Goal: Find specific page/section: Find specific page/section

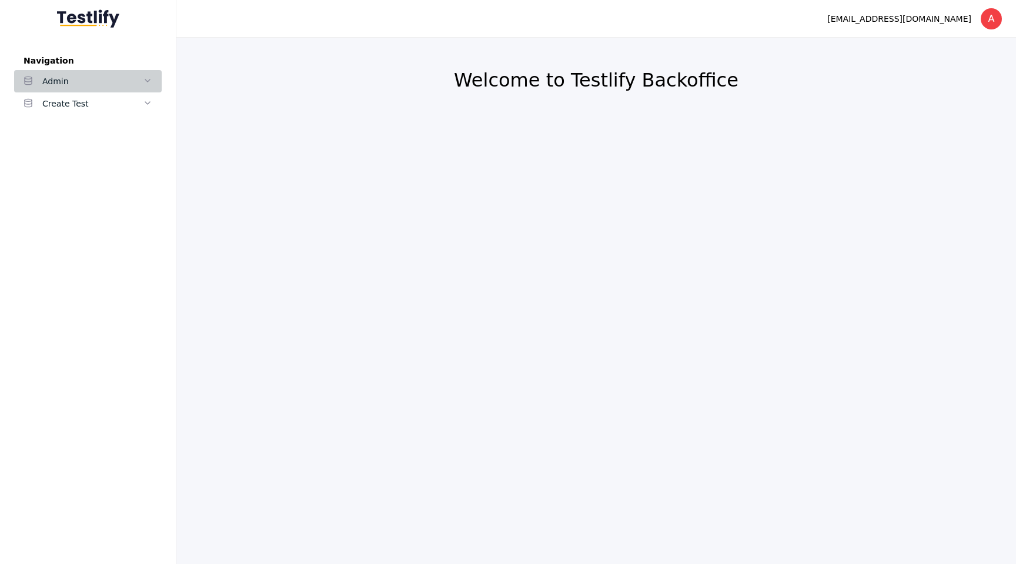
click at [105, 75] on div "Admin" at bounding box center [92, 81] width 101 height 14
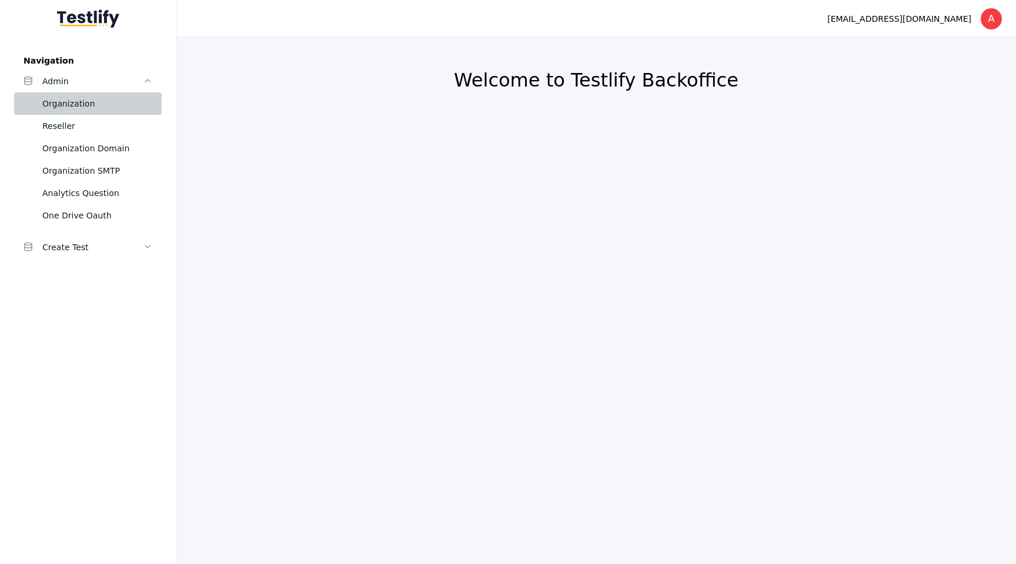
click at [58, 106] on div "Organization" at bounding box center [97, 103] width 110 height 14
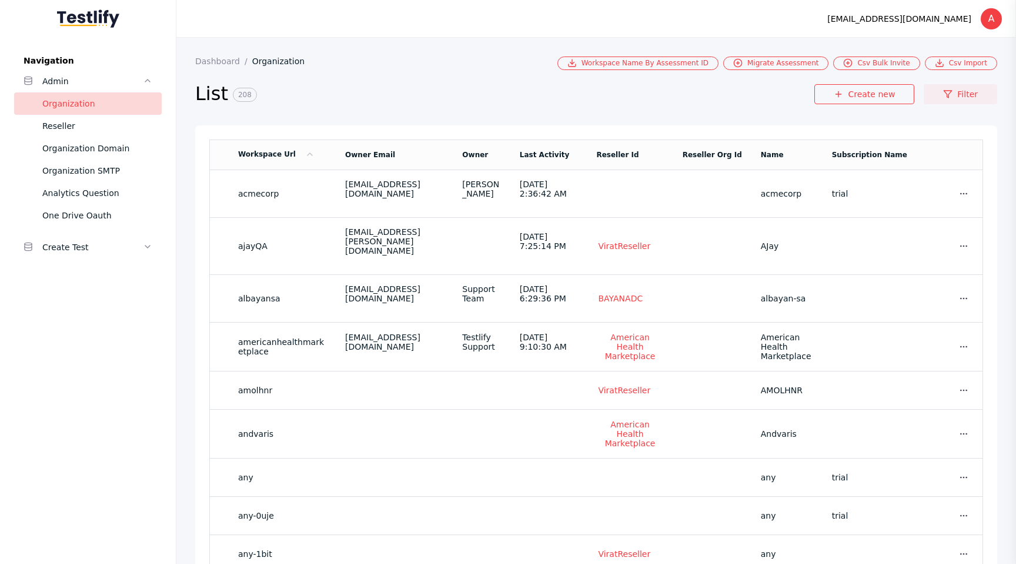
click at [941, 99] on link "Filter" at bounding box center [961, 94] width 74 height 20
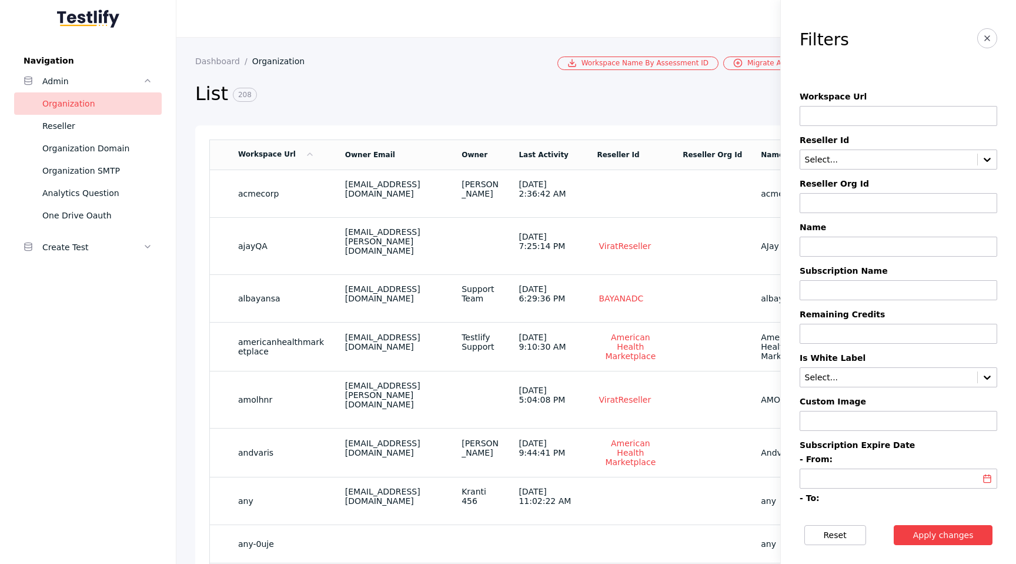
click at [840, 115] on input at bounding box center [899, 116] width 198 height 20
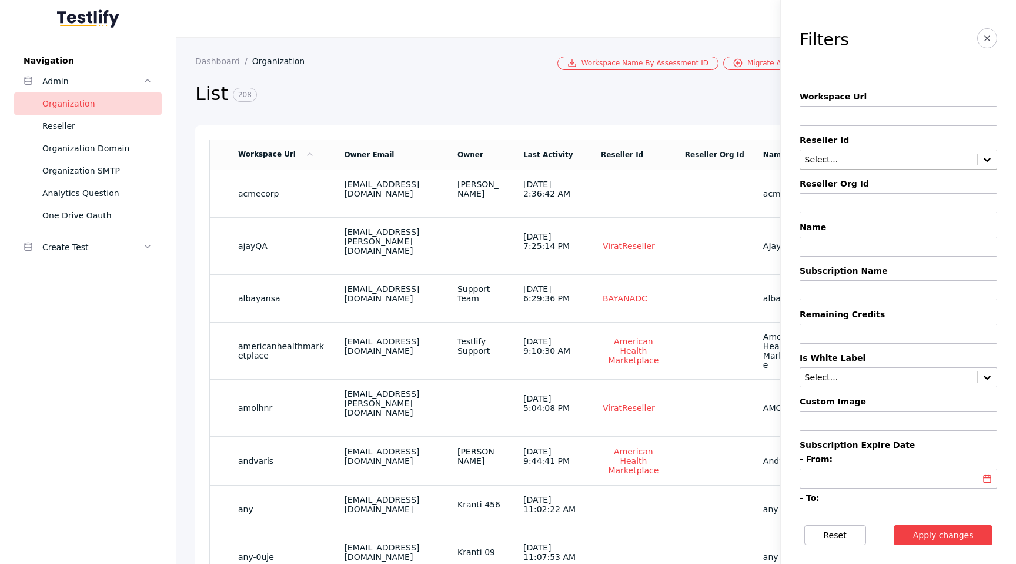
click at [826, 158] on input "text" at bounding box center [889, 159] width 170 height 9
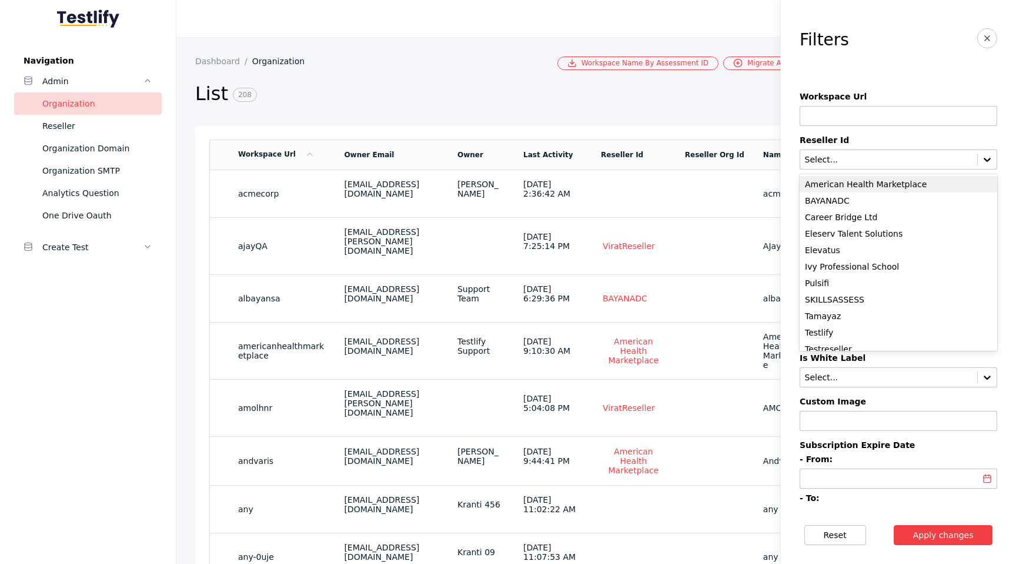
click at [851, 179] on div "American Health Marketplace" at bounding box center [899, 184] width 198 height 16
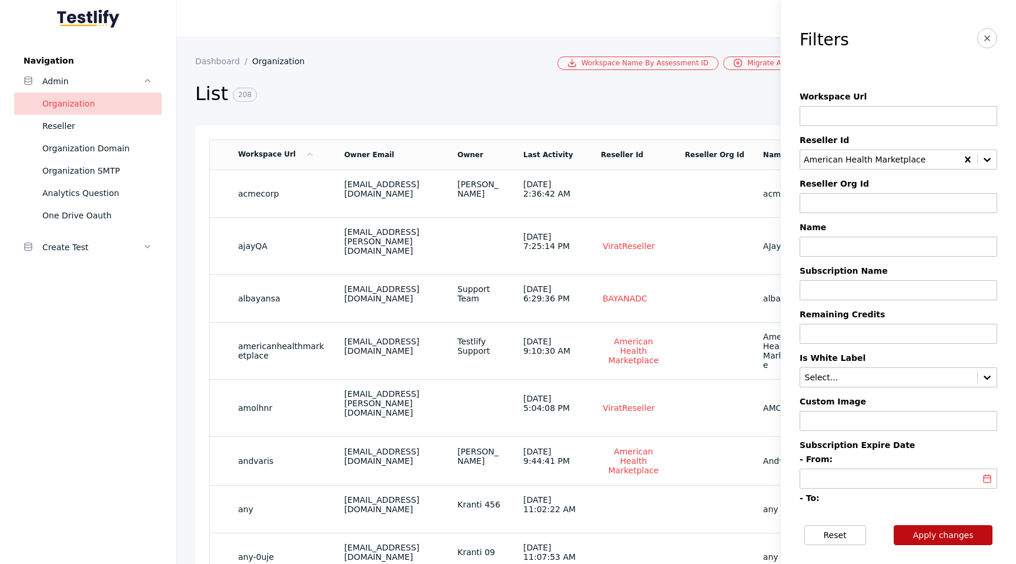
click at [921, 538] on button "Apply changes" at bounding box center [943, 535] width 99 height 20
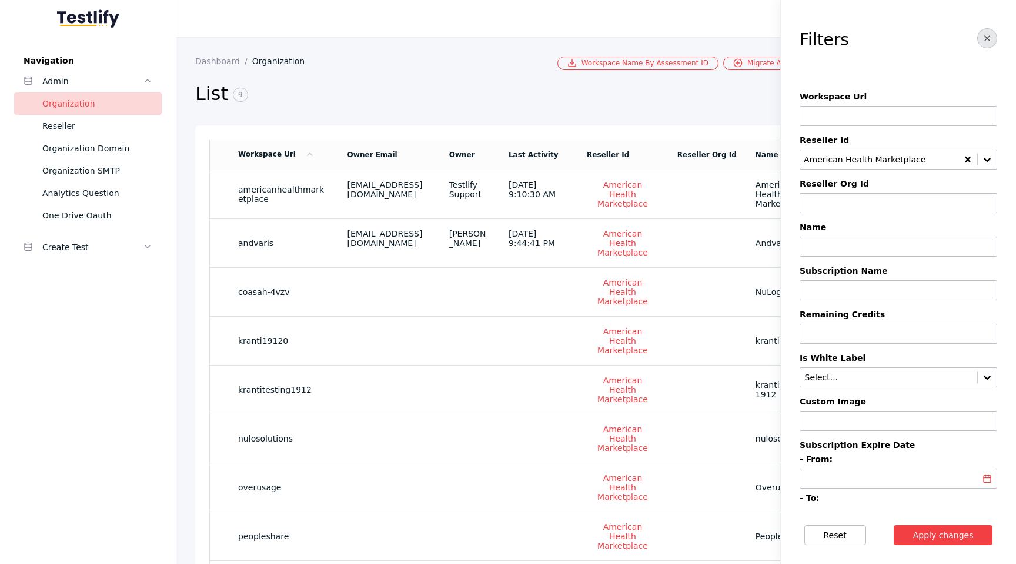
click at [985, 42] on icon "button" at bounding box center [987, 38] width 9 height 9
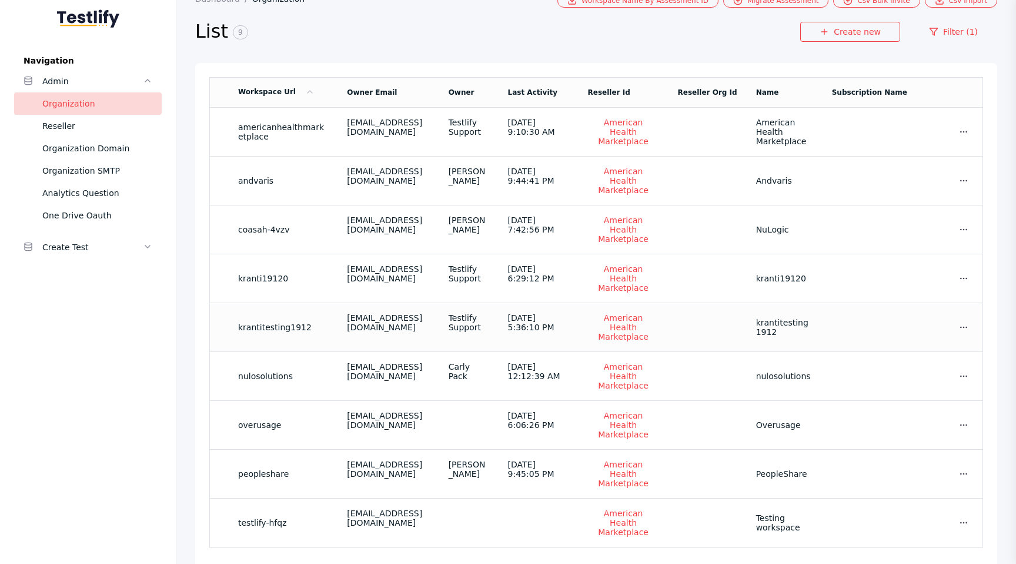
scroll to position [71, 0]
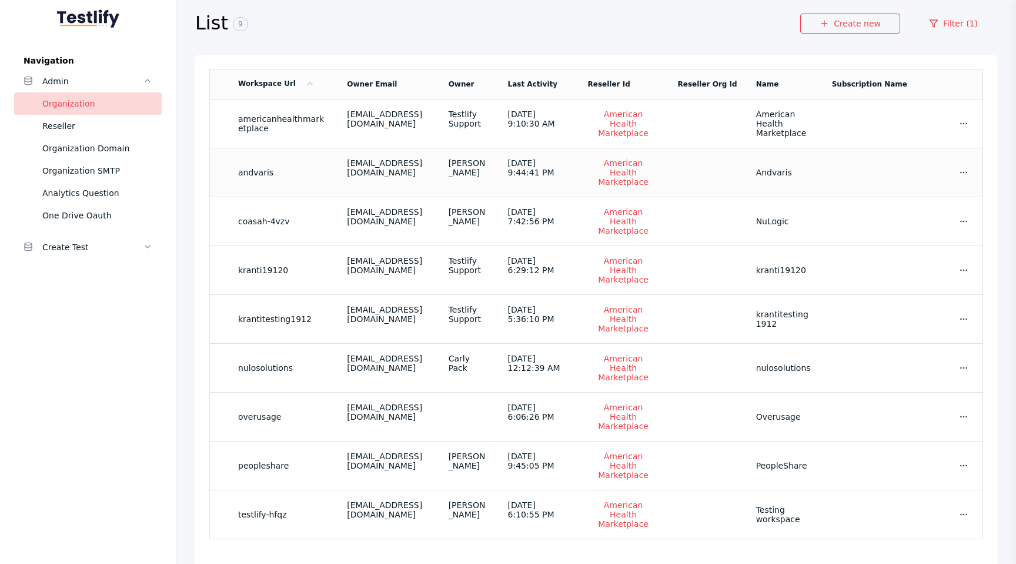
click at [252, 170] on section "andvaris" at bounding box center [283, 172] width 90 height 9
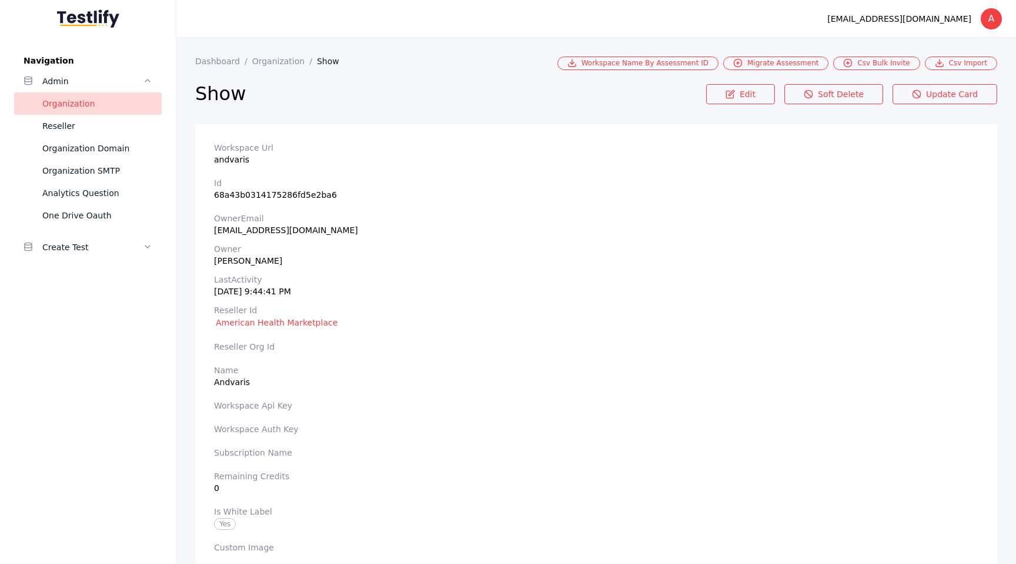
click at [246, 194] on section "Id 68a43b0314175286fd5e2ba6" at bounding box center [596, 188] width 765 height 21
click at [223, 156] on section "Workspace [PERSON_NAME] andvaris" at bounding box center [596, 153] width 765 height 21
copy section "andvaris"
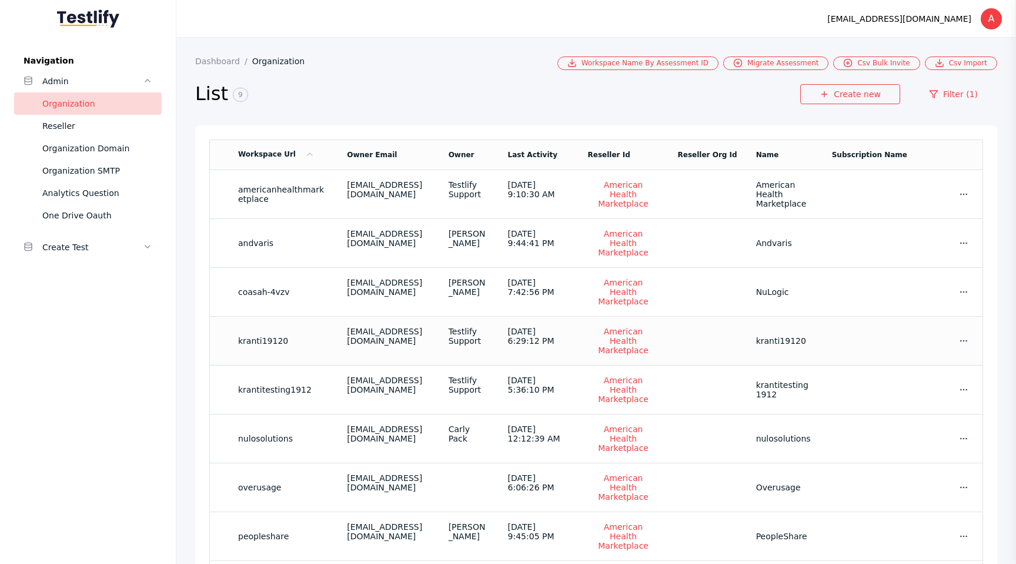
scroll to position [71, 0]
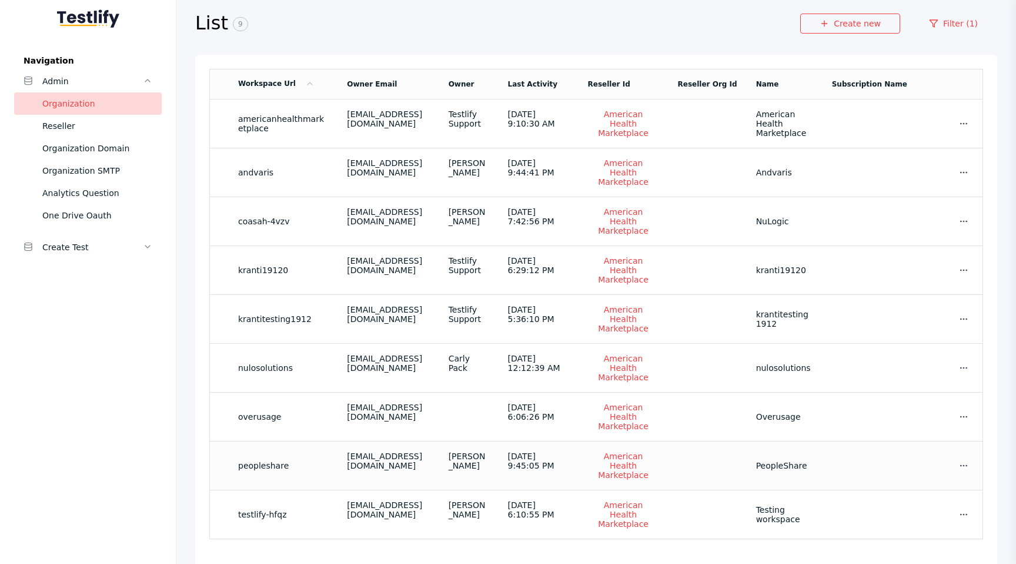
click at [252, 461] on section "peopleshare" at bounding box center [283, 465] width 90 height 9
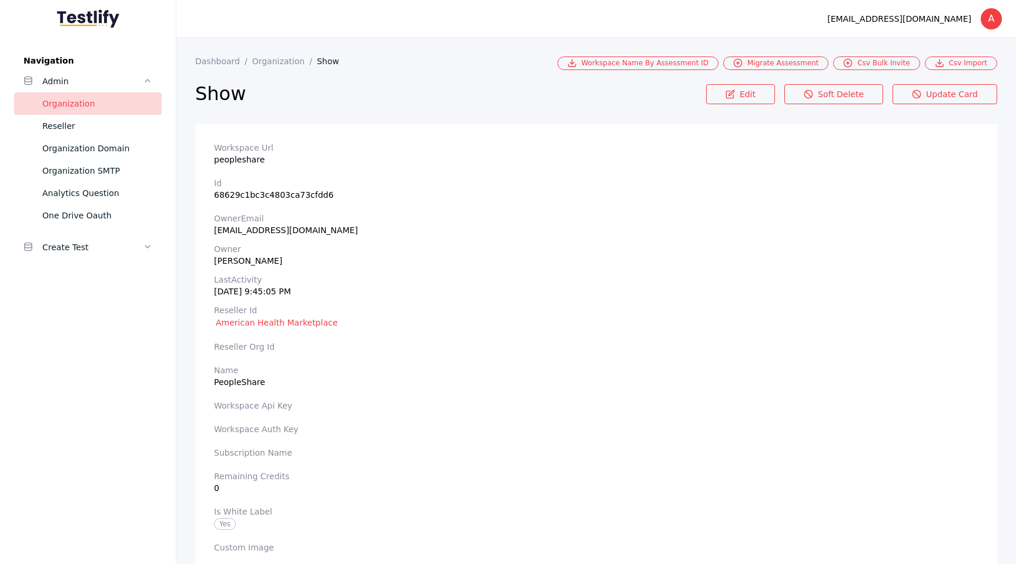
click at [229, 159] on section "Workspace Url peopleshare" at bounding box center [596, 153] width 765 height 21
drag, startPoint x: 229, startPoint y: 159, endPoint x: 232, endPoint y: 198, distance: 39.5
copy section "peopleshare Id 68629c1bc3c4803ca73cfdd6"
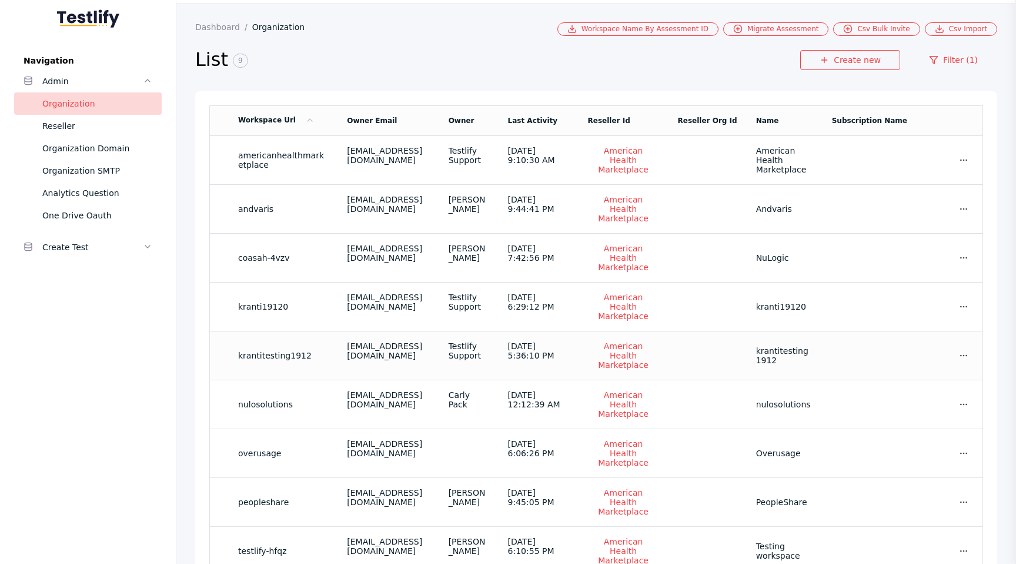
scroll to position [71, 0]
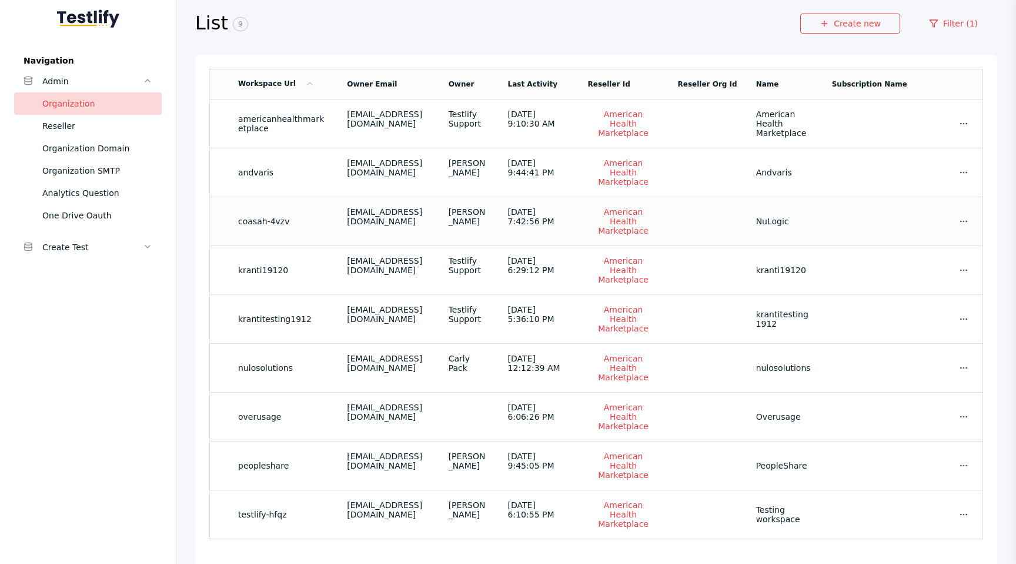
click at [417, 216] on div "[EMAIL_ADDRESS][DOMAIN_NAME]" at bounding box center [388, 216] width 82 height 19
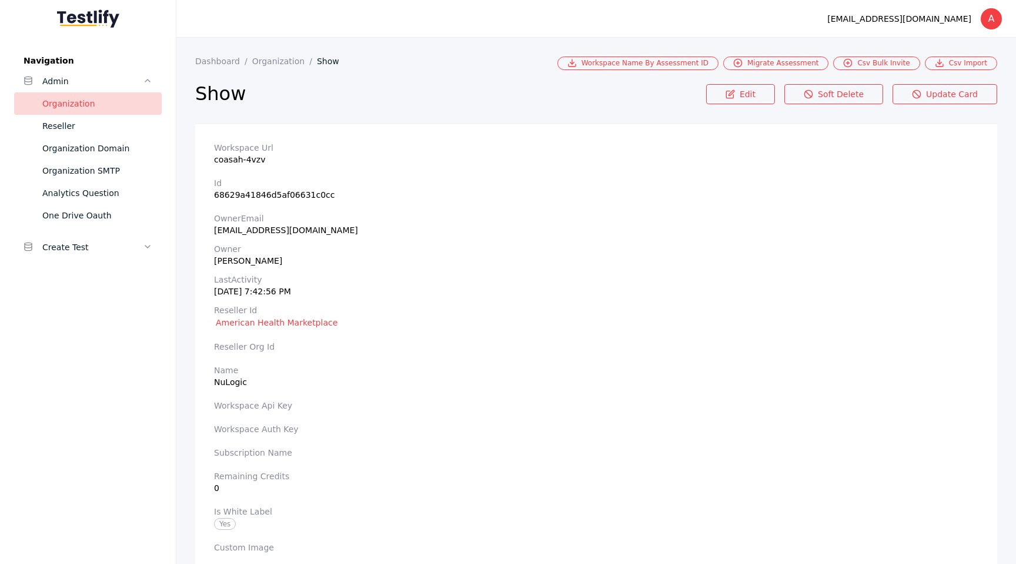
click at [235, 192] on section "Id 68629a41846d5af06631c0cc" at bounding box center [596, 188] width 765 height 21
copy section "68629a41846d5af06631c0cc"
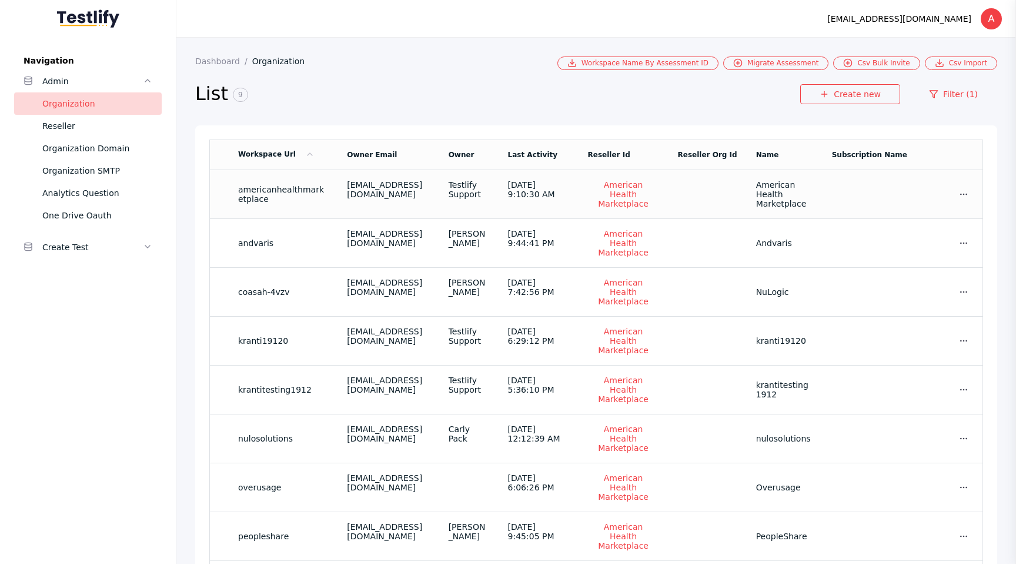
click at [264, 192] on section "americanhealthmarketplace" at bounding box center [283, 194] width 90 height 19
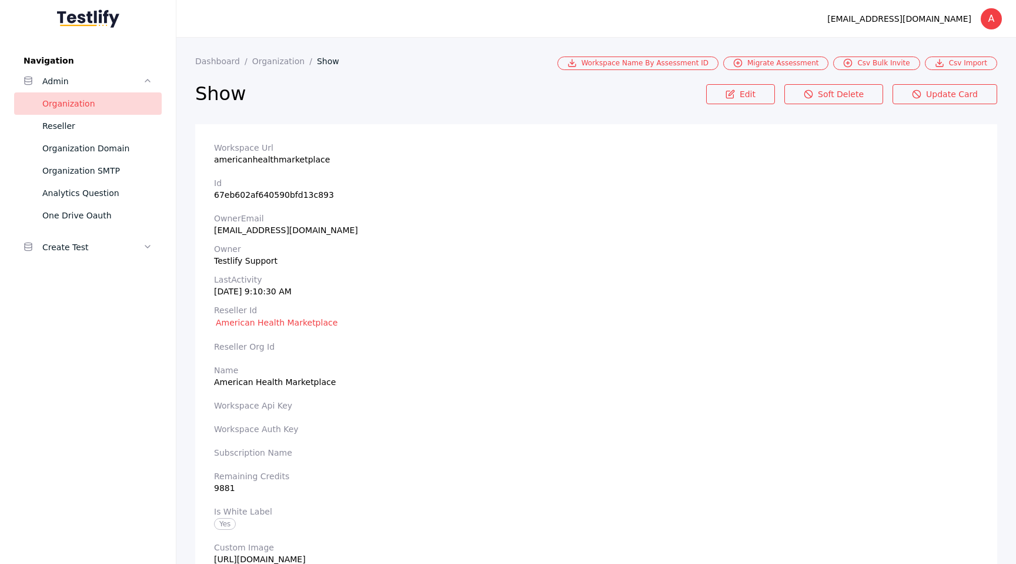
click at [241, 194] on section "Id 67eb602af640590bfd13c893" at bounding box center [596, 188] width 765 height 21
copy section "67eb602af640590bfd13c893"
click at [267, 59] on link "Organization" at bounding box center [284, 60] width 65 height 9
